Goal: Task Accomplishment & Management: Use online tool/utility

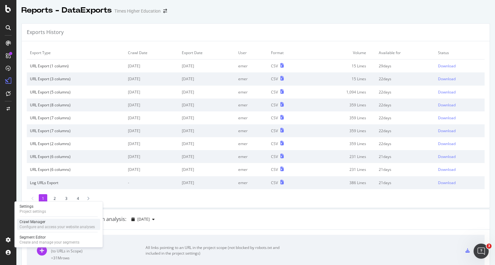
click at [31, 223] on div "Crawl Manager" at bounding box center [57, 222] width 75 height 5
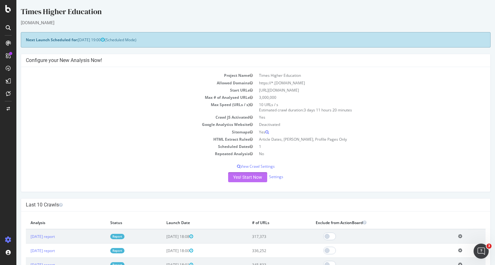
click at [242, 178] on button "Yes! Start Now" at bounding box center [247, 177] width 39 height 10
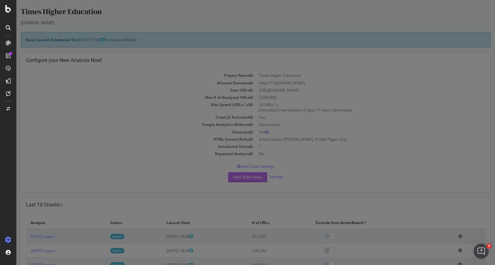
click at [242, 178] on div at bounding box center [255, 132] width 478 height 265
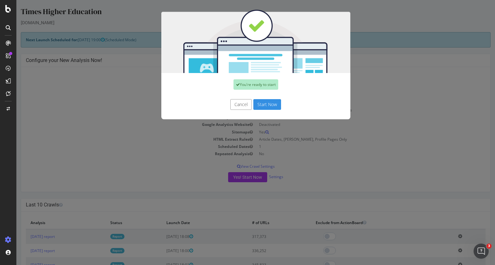
click at [264, 104] on button "Start Now" at bounding box center [267, 104] width 28 height 11
